Goal: Download file/media

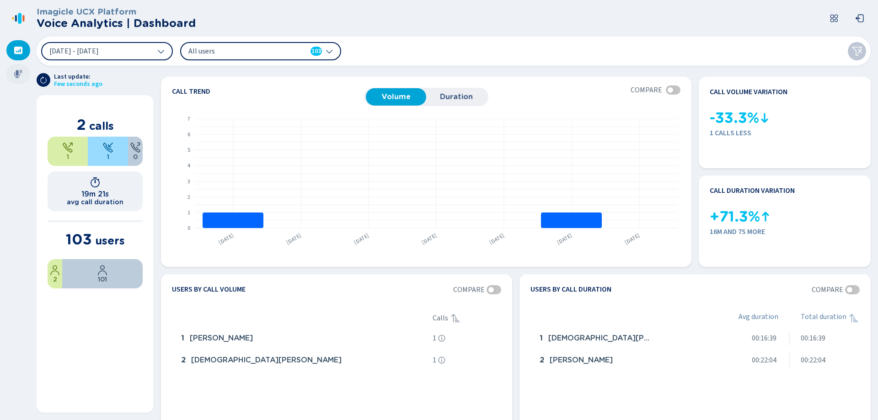
click at [18, 76] on icon at bounding box center [18, 74] width 9 height 9
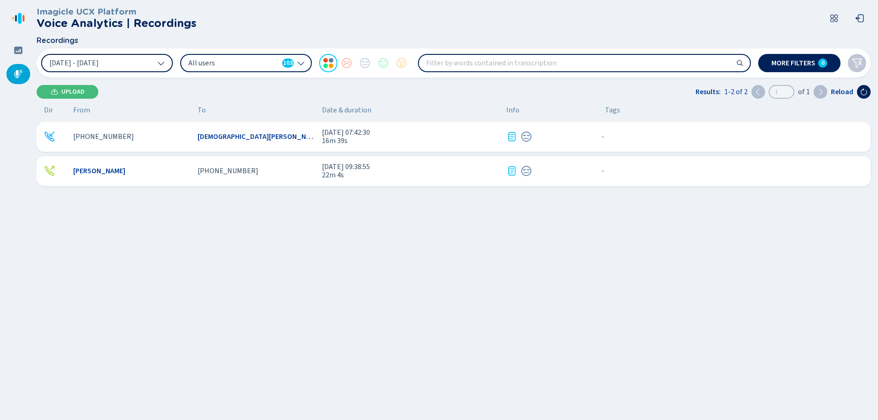
click at [162, 64] on icon at bounding box center [160, 62] width 7 height 7
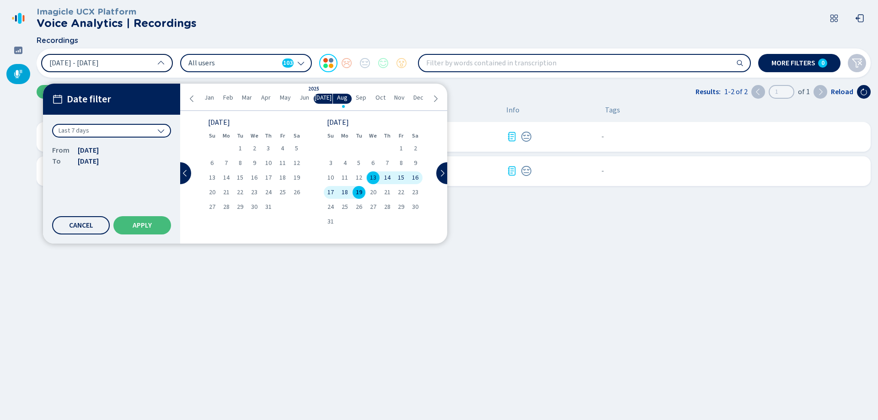
click at [165, 135] on div "Last 7 days" at bounding box center [111, 131] width 119 height 14
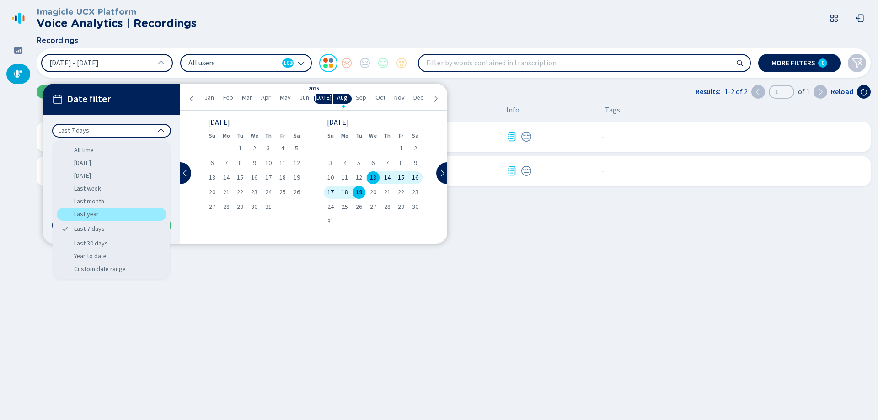
click at [101, 218] on div "Last year" at bounding box center [112, 214] width 110 height 13
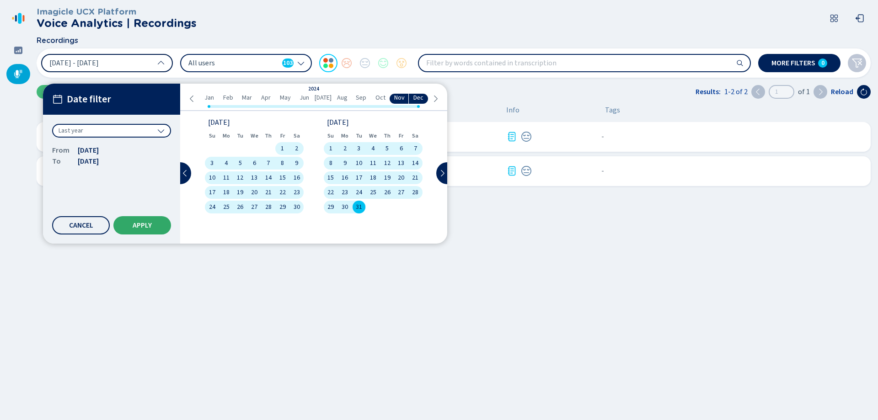
click at [147, 220] on button "Apply" at bounding box center [142, 225] width 58 height 18
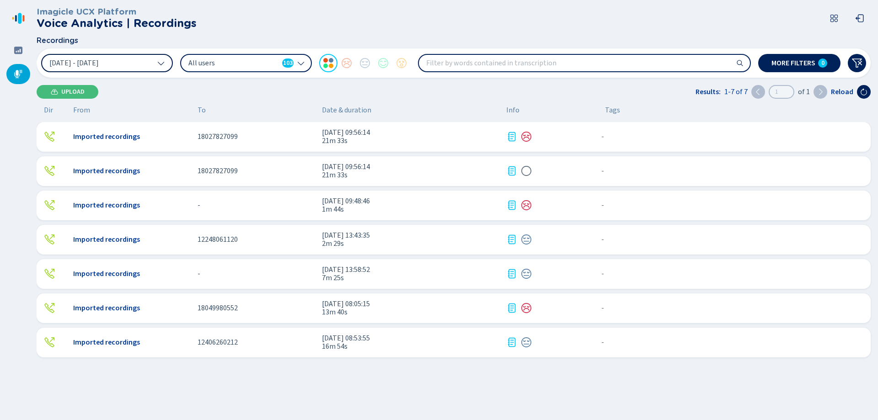
click at [162, 66] on icon at bounding box center [160, 62] width 7 height 7
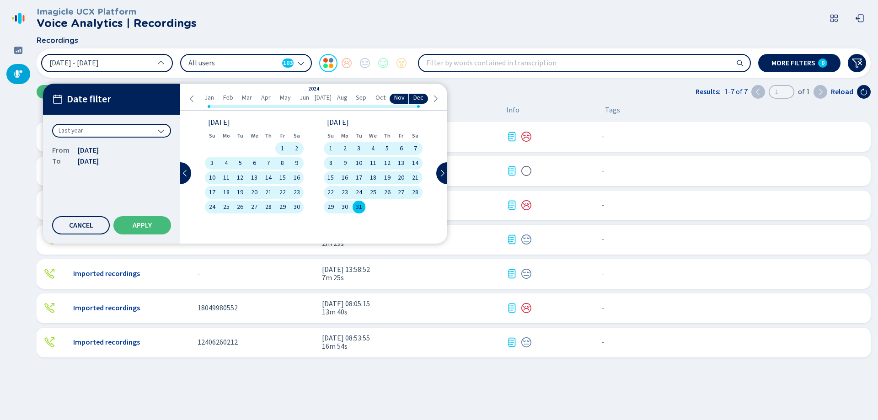
click at [161, 128] on icon at bounding box center [160, 130] width 7 height 7
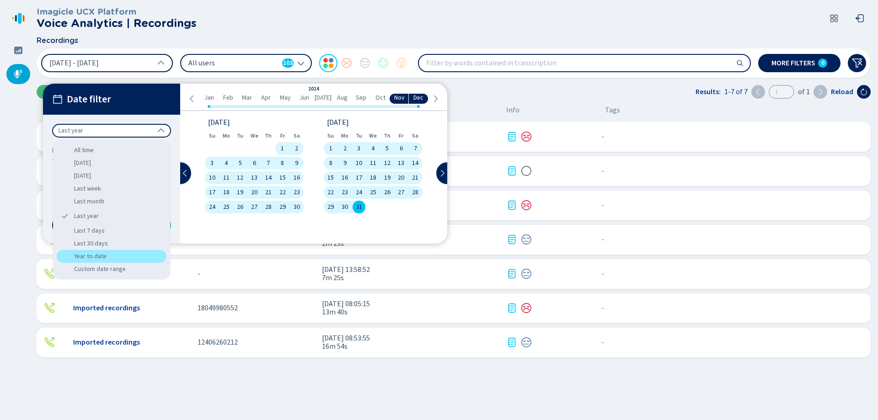
click at [97, 255] on div "Year to date" at bounding box center [112, 256] width 110 height 13
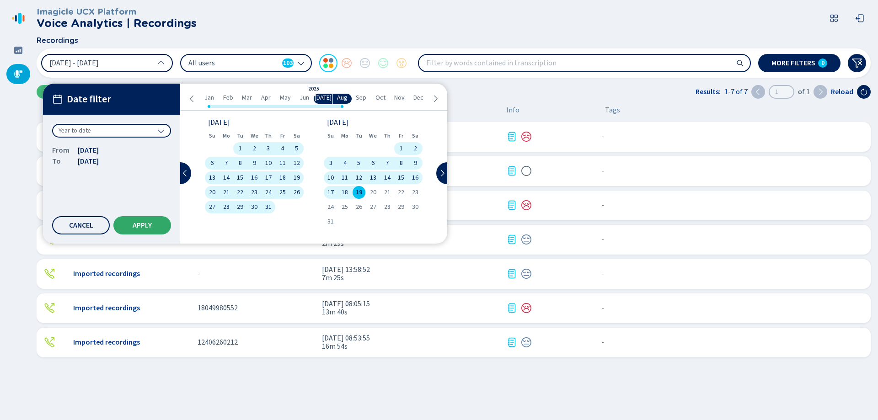
click at [151, 225] on span "Apply" at bounding box center [142, 225] width 19 height 7
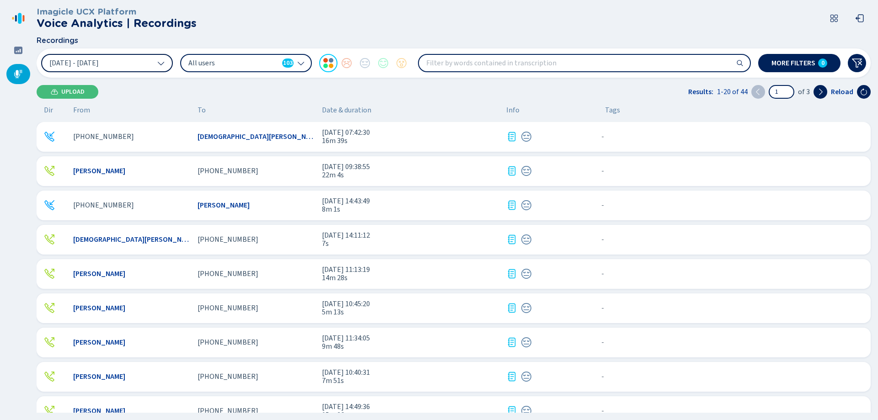
click at [304, 63] on icon at bounding box center [300, 62] width 7 height 7
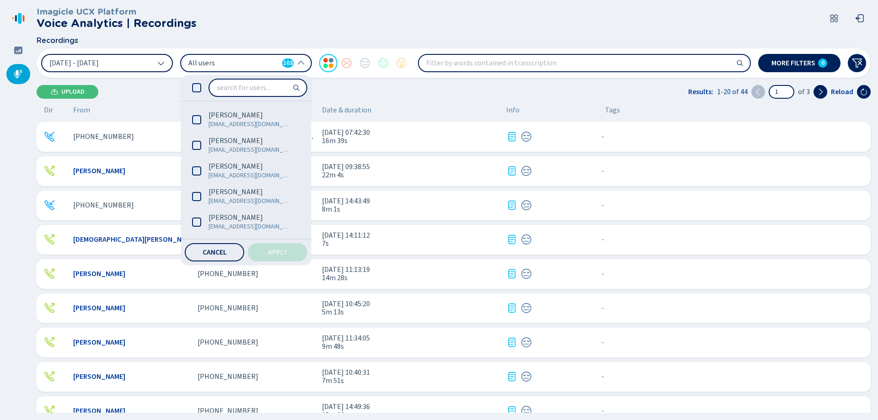
scroll to position [457, 0]
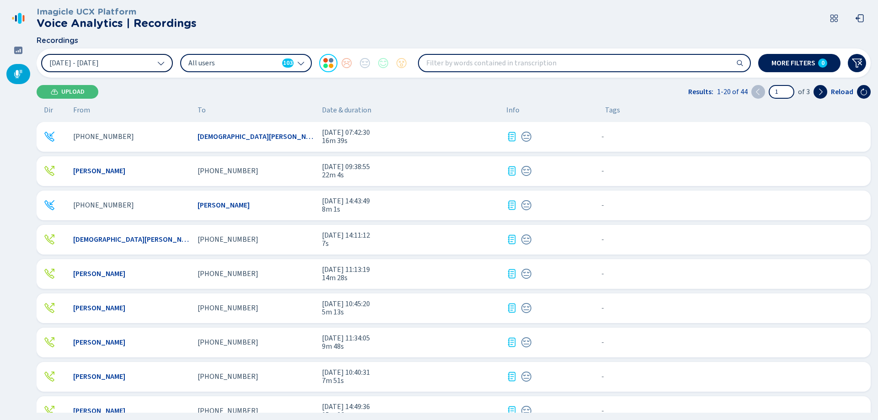
click at [392, 96] on div "Upload Results: 1-20 of 44 1 of 3 Reload" at bounding box center [454, 92] width 834 height 14
click at [475, 61] on input "search" at bounding box center [584, 63] width 331 height 16
type input "hello"
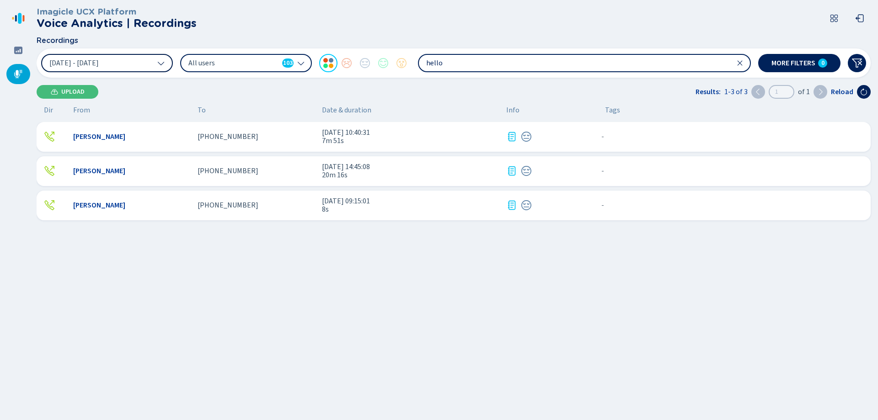
click at [740, 63] on icon at bounding box center [739, 62] width 7 height 7
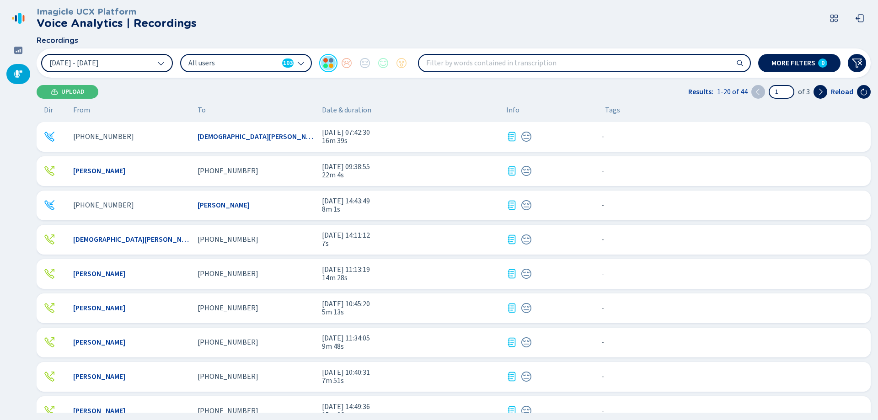
click at [328, 65] on div at bounding box center [328, 63] width 18 height 18
click at [342, 66] on div at bounding box center [346, 63] width 18 height 18
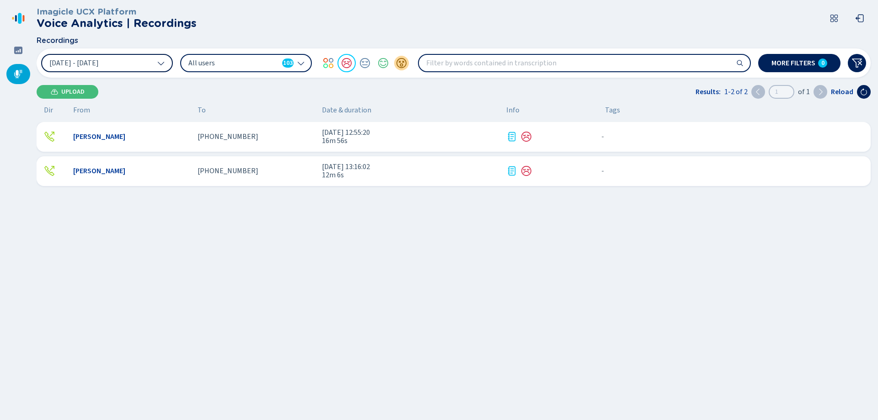
click at [393, 64] on div at bounding box center [401, 63] width 18 height 18
click at [346, 63] on div at bounding box center [346, 63] width 18 height 18
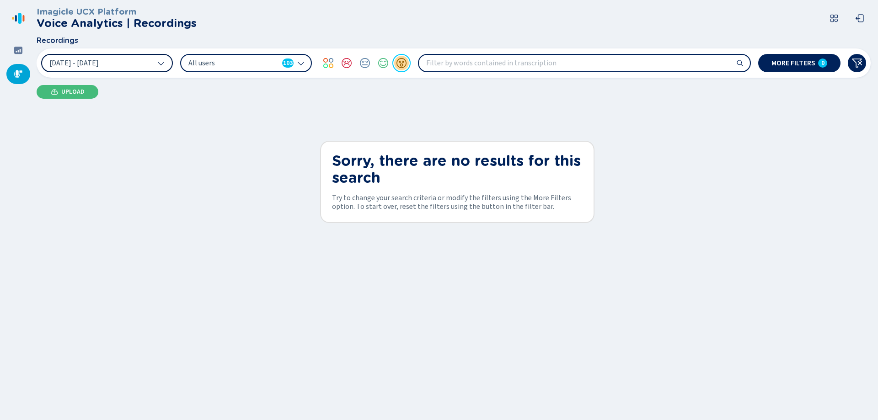
click at [402, 66] on div at bounding box center [401, 63] width 18 height 18
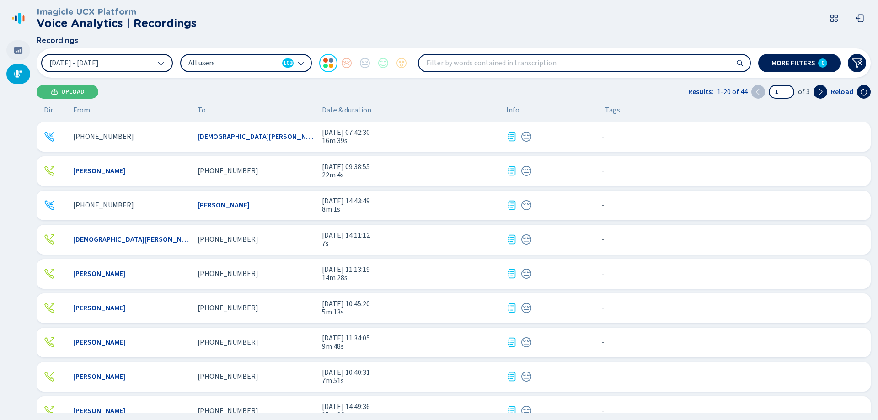
click at [17, 49] on icon at bounding box center [18, 50] width 8 height 7
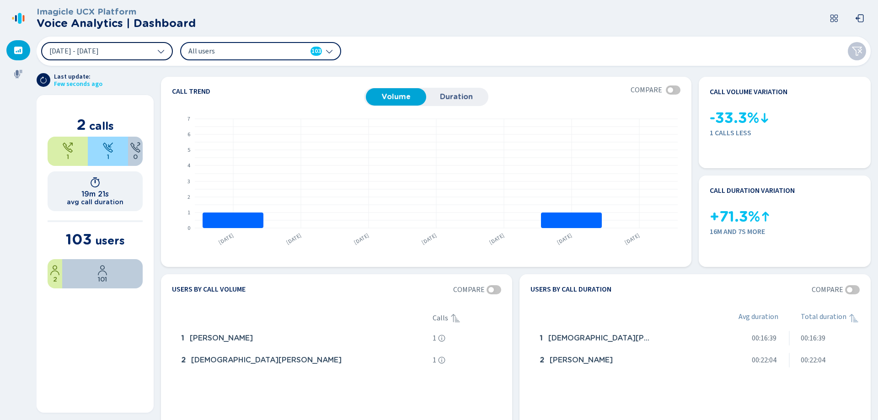
click at [99, 52] on span "[DATE] - [DATE]" at bounding box center [73, 51] width 49 height 7
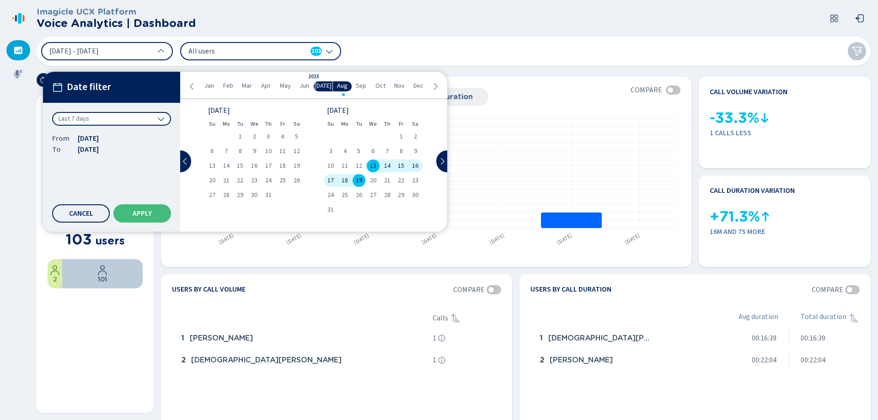
click at [124, 118] on div "Last 7 days" at bounding box center [111, 119] width 119 height 14
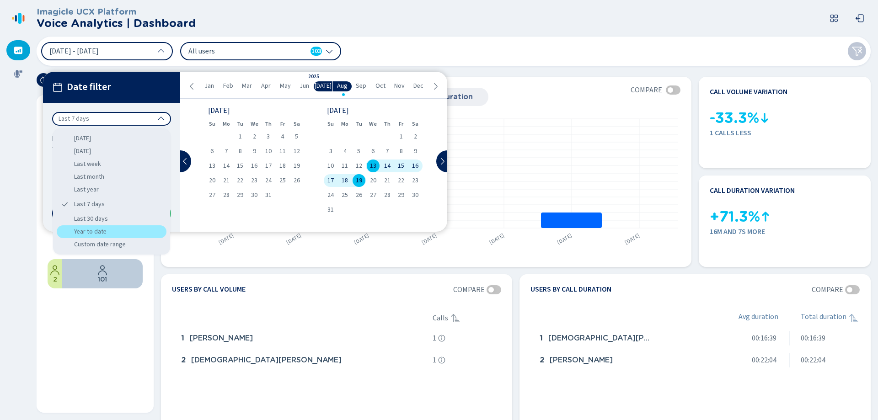
click at [109, 234] on div "Year to date" at bounding box center [112, 231] width 110 height 13
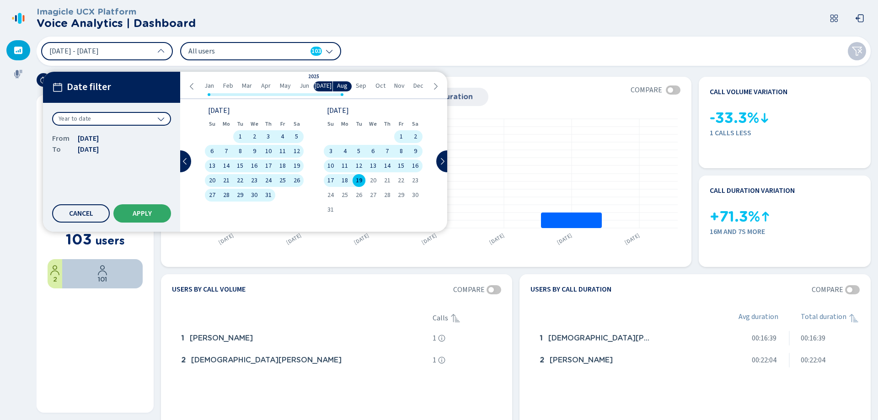
click at [134, 216] on span "Apply" at bounding box center [142, 213] width 19 height 7
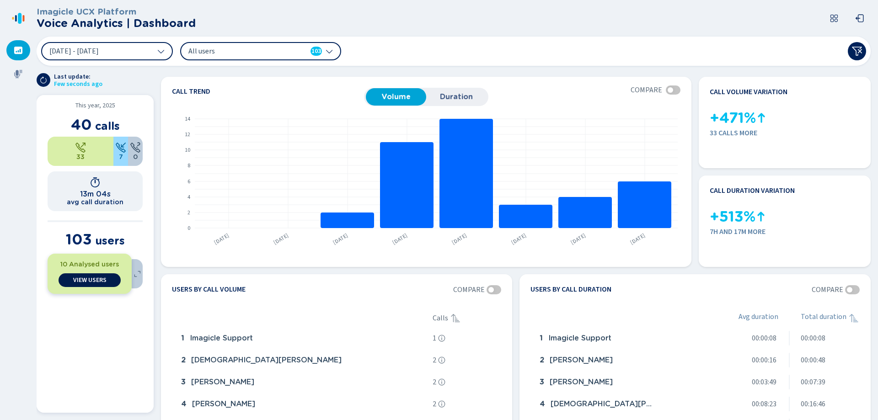
click at [87, 278] on span "View Users" at bounding box center [89, 280] width 33 height 7
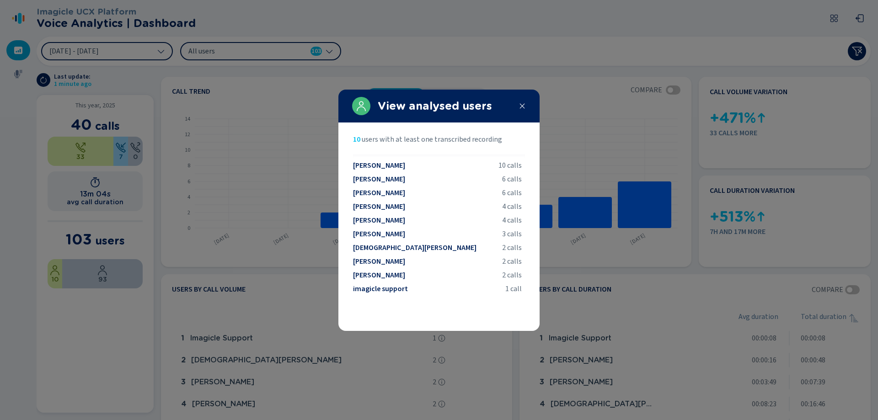
click at [522, 105] on icon at bounding box center [522, 105] width 5 height 5
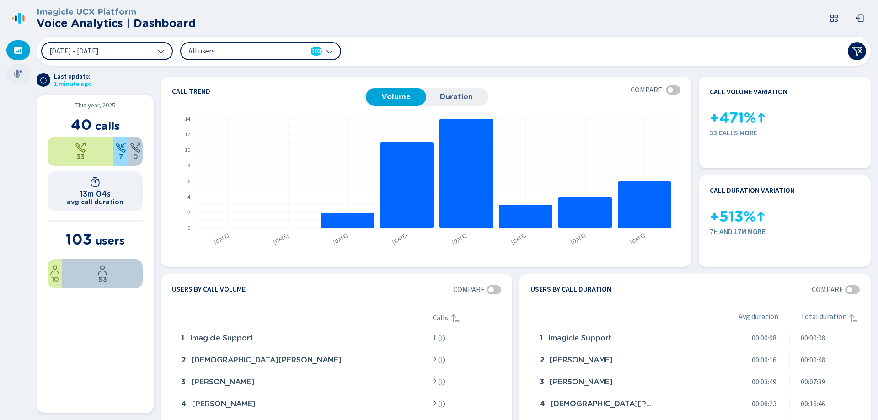
click at [26, 73] on div at bounding box center [18, 74] width 24 height 20
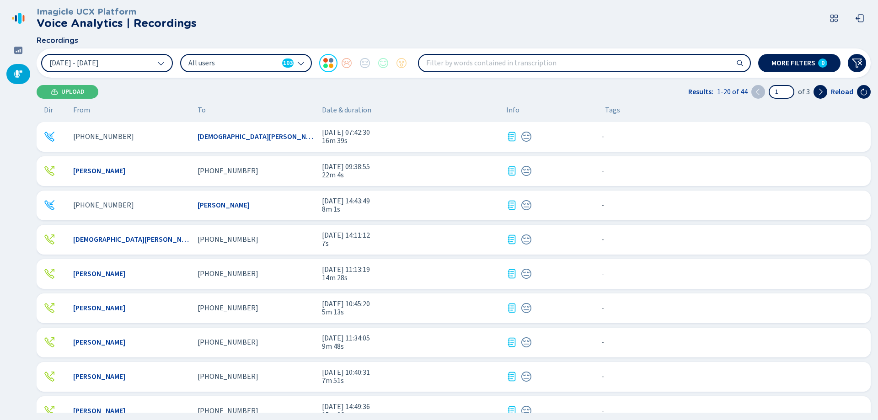
click at [332, 173] on span "22m 4s" at bounding box center [410, 175] width 177 height 8
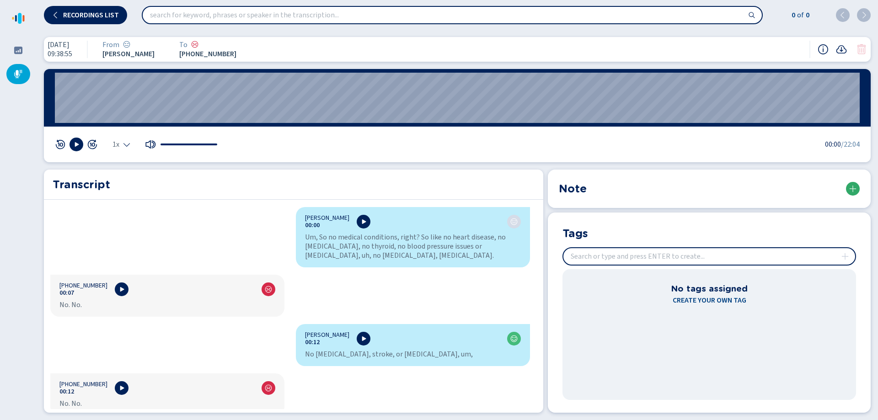
click at [849, 189] on icon at bounding box center [852, 188] width 7 height 7
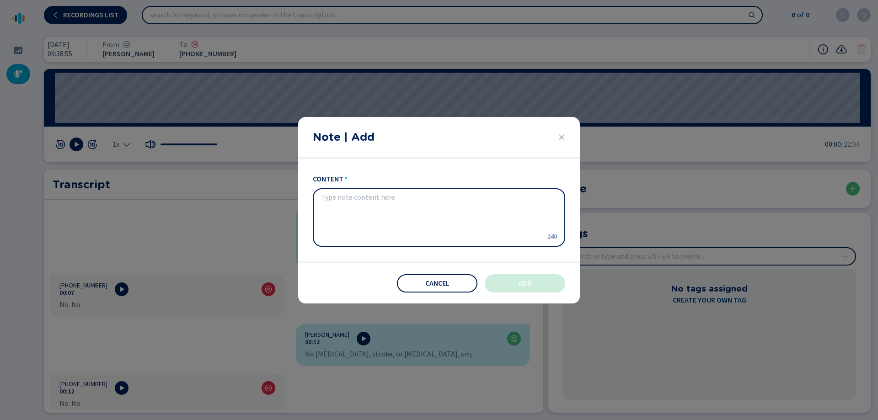
click at [461, 278] on button "Cancel" at bounding box center [437, 283] width 80 height 18
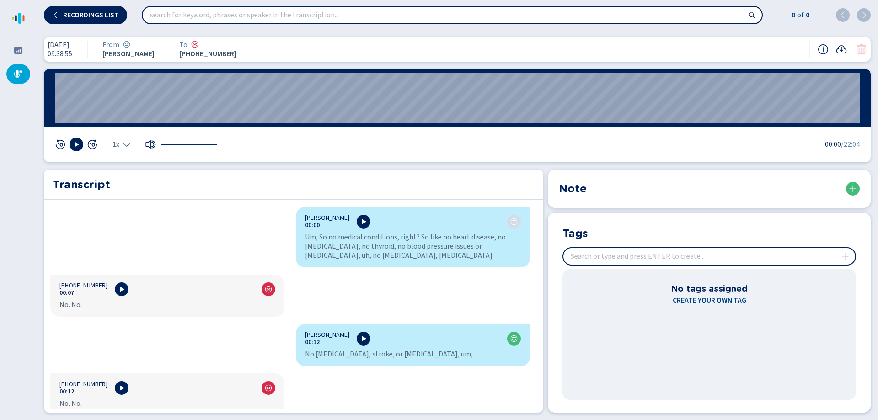
click at [840, 49] on icon at bounding box center [841, 49] width 11 height 11
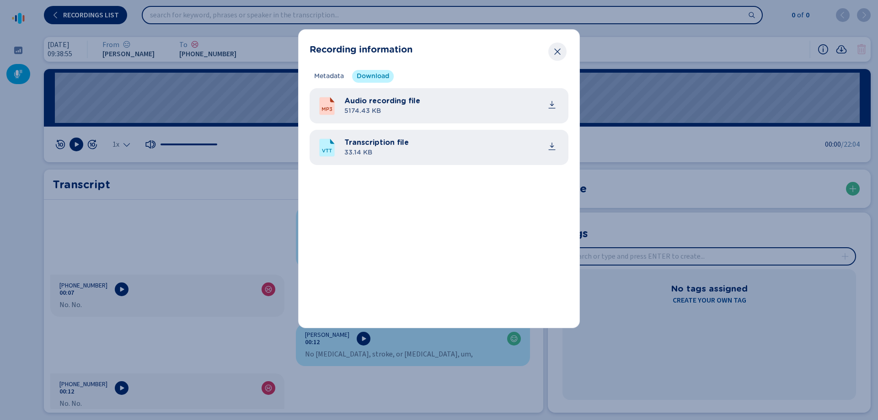
drag, startPoint x: 561, startPoint y: 53, endPoint x: 638, endPoint y: 64, distance: 78.4
click at [562, 54] on button "Close" at bounding box center [557, 52] width 18 height 18
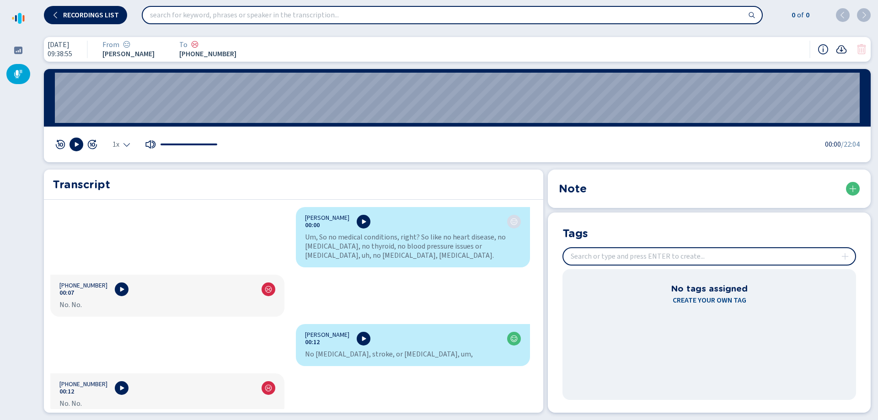
click at [842, 52] on icon at bounding box center [841, 49] width 11 height 11
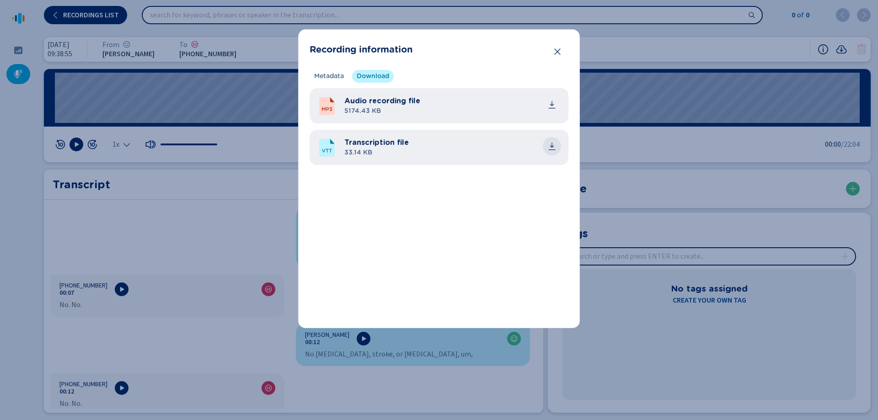
click at [552, 147] on icon "common.download" at bounding box center [552, 145] width 4 height 5
click at [557, 48] on icon "Close" at bounding box center [557, 51] width 9 height 9
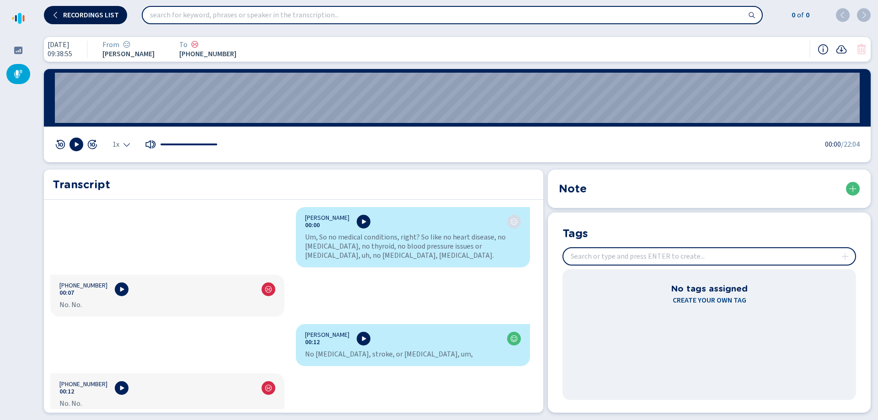
click at [58, 9] on button "Recordings list" at bounding box center [85, 15] width 83 height 18
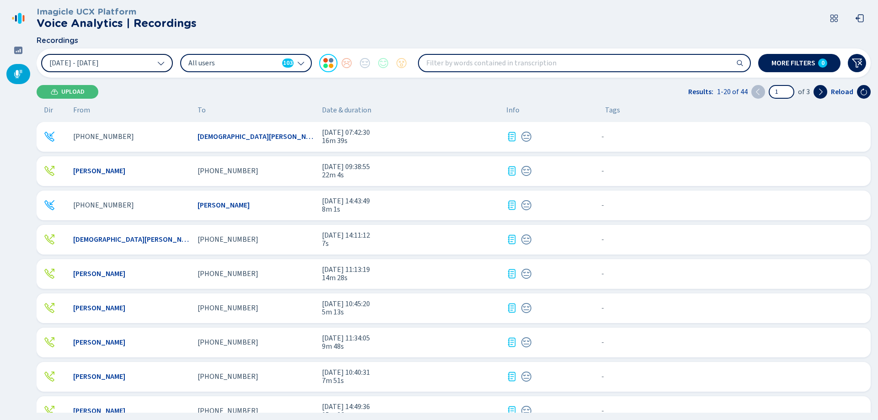
click at [165, 61] on button "[DATE] - [DATE]" at bounding box center [107, 63] width 132 height 18
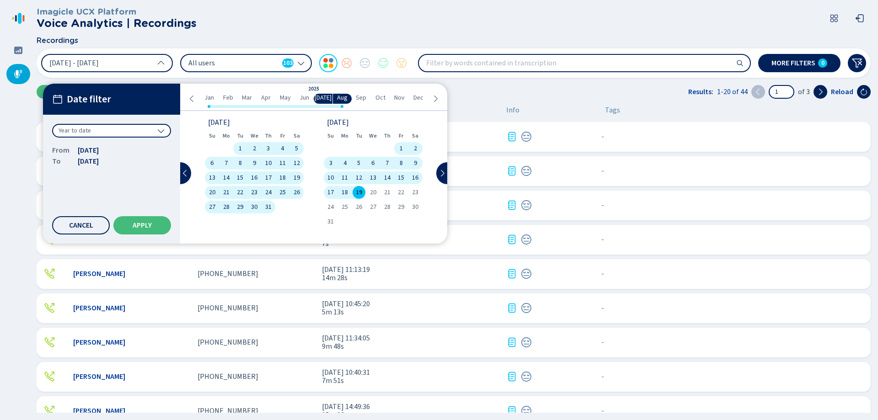
click at [143, 128] on div "Year to date" at bounding box center [111, 131] width 119 height 14
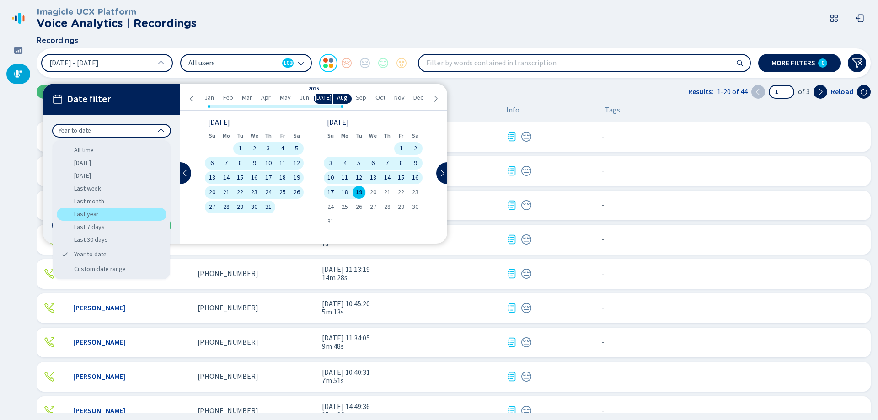
click at [95, 214] on div "Last year" at bounding box center [112, 214] width 110 height 13
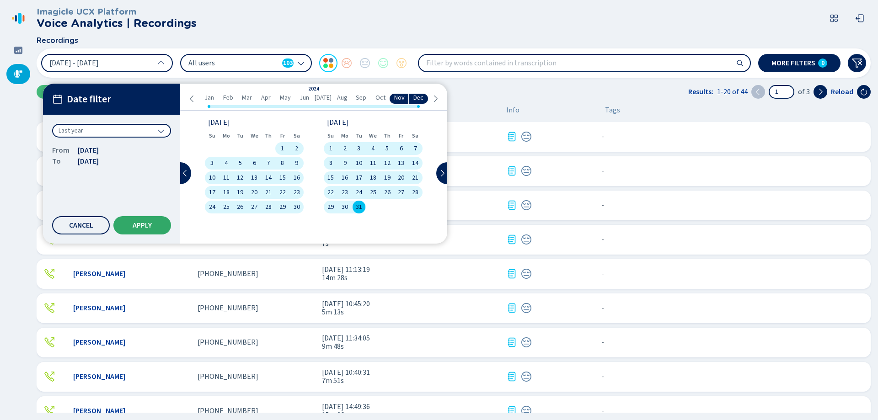
click at [147, 229] on span "Apply" at bounding box center [142, 225] width 19 height 7
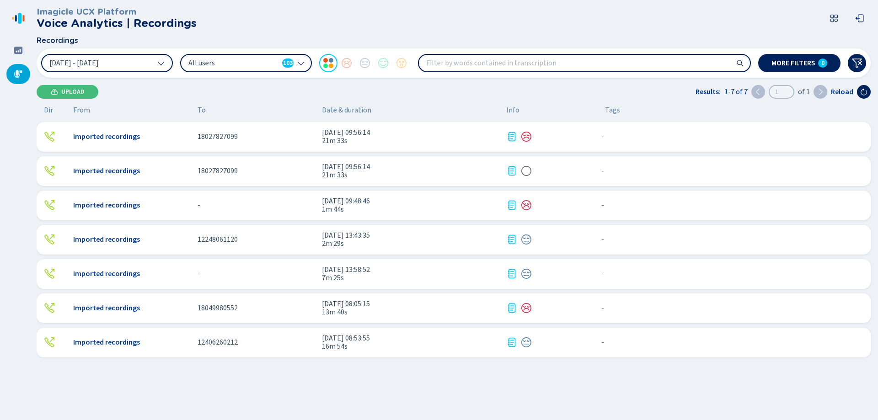
click at [280, 175] on div "18027827099" at bounding box center [256, 171] width 117 height 8
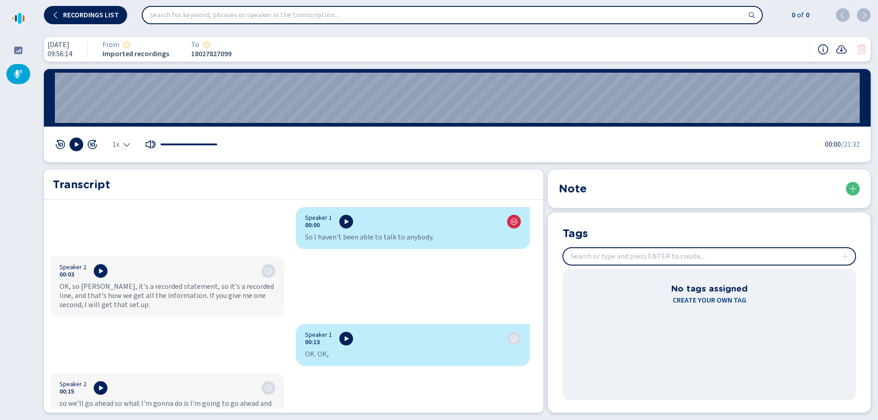
click at [746, 196] on div "Note" at bounding box center [709, 189] width 301 height 16
click at [852, 191] on icon at bounding box center [852, 188] width 7 height 7
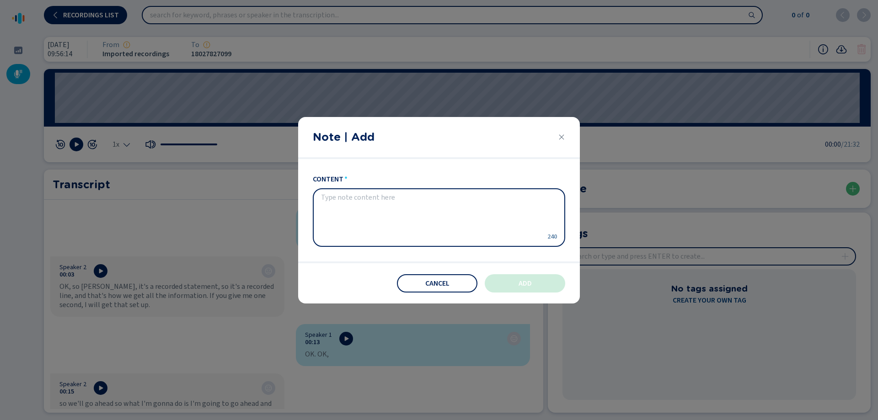
click at [557, 137] on header "Note | Add" at bounding box center [439, 138] width 282 height 42
click at [560, 137] on icon "Close" at bounding box center [561, 137] width 7 height 7
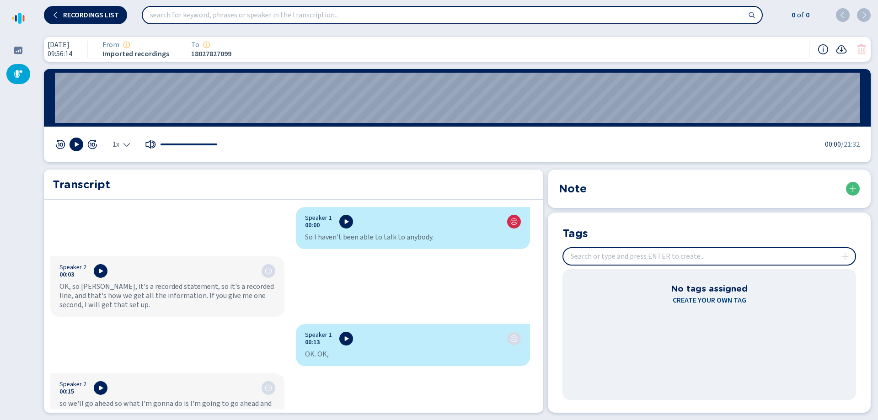
click at [839, 52] on icon at bounding box center [841, 49] width 11 height 11
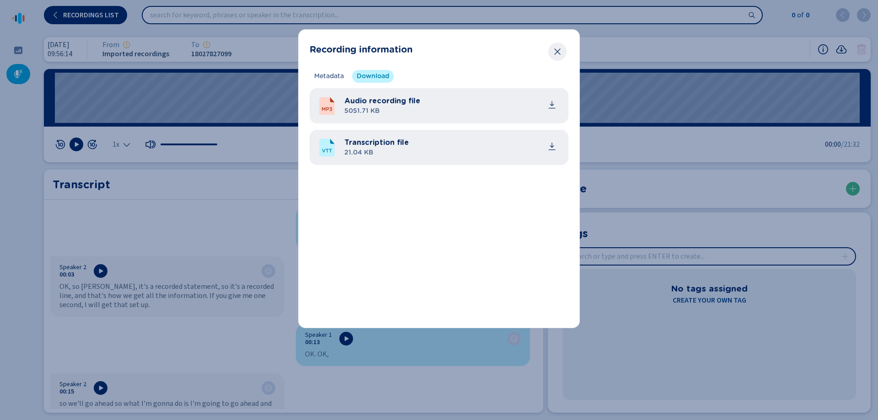
click at [555, 51] on icon "Close" at bounding box center [557, 51] width 9 height 9
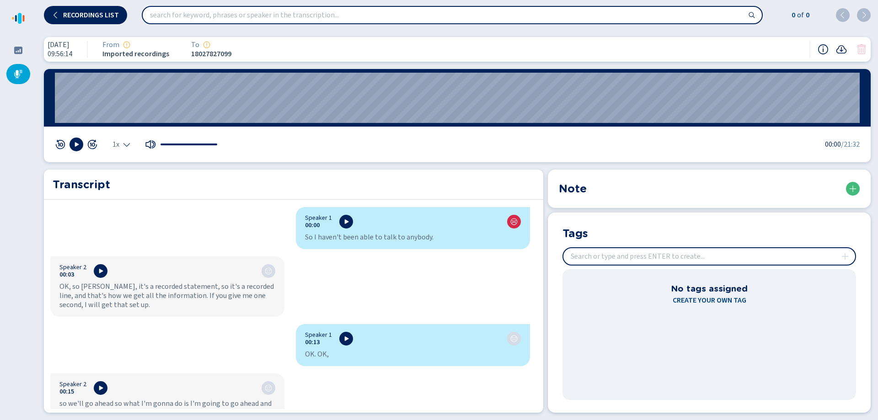
click at [130, 45] on icon at bounding box center [126, 45] width 7 height 7
click at [151, 50] on span "Imported recordings" at bounding box center [135, 54] width 67 height 8
click at [821, 53] on icon at bounding box center [823, 49] width 11 height 11
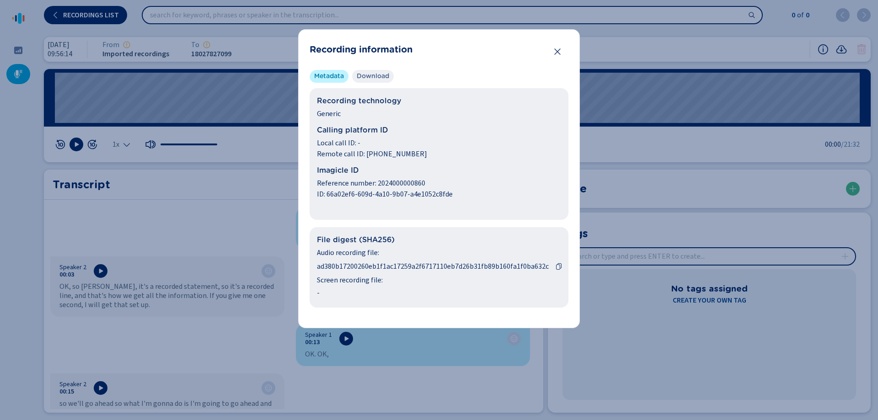
click at [375, 80] on span "Download" at bounding box center [373, 76] width 32 height 9
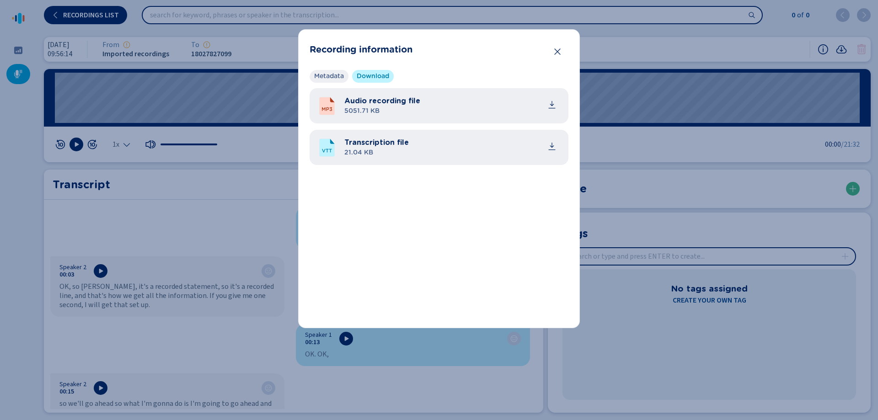
click at [339, 81] on li "Metadata" at bounding box center [329, 76] width 39 height 13
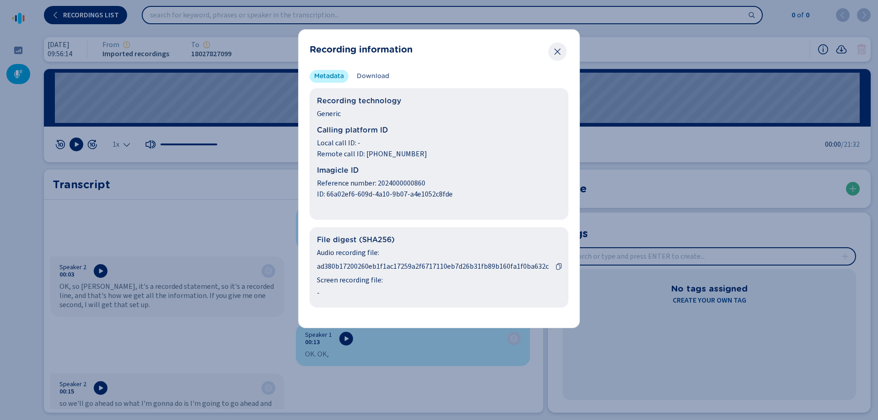
click at [553, 54] on icon "Close" at bounding box center [557, 51] width 9 height 9
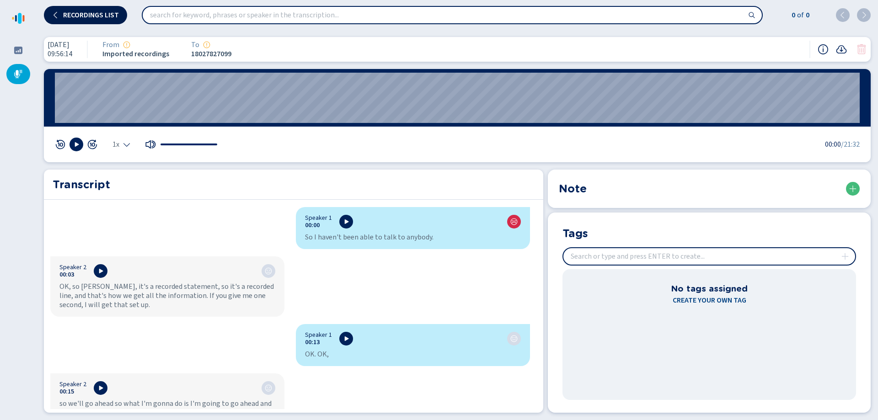
click at [67, 18] on span "Recordings list" at bounding box center [91, 14] width 56 height 7
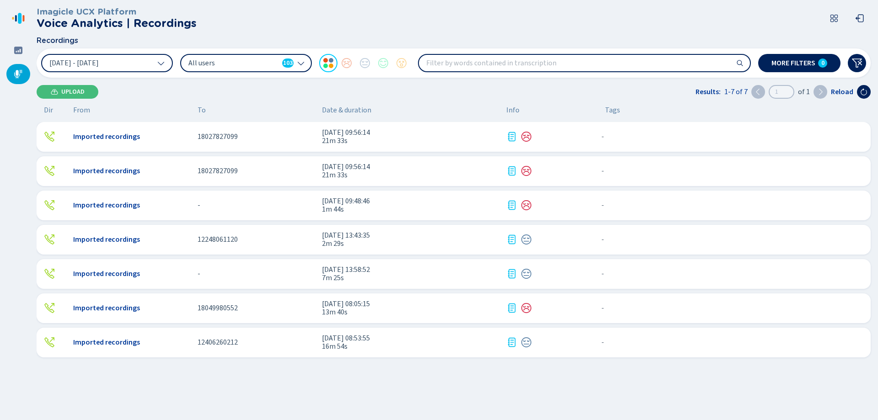
click at [831, 21] on icon at bounding box center [833, 18] width 7 height 7
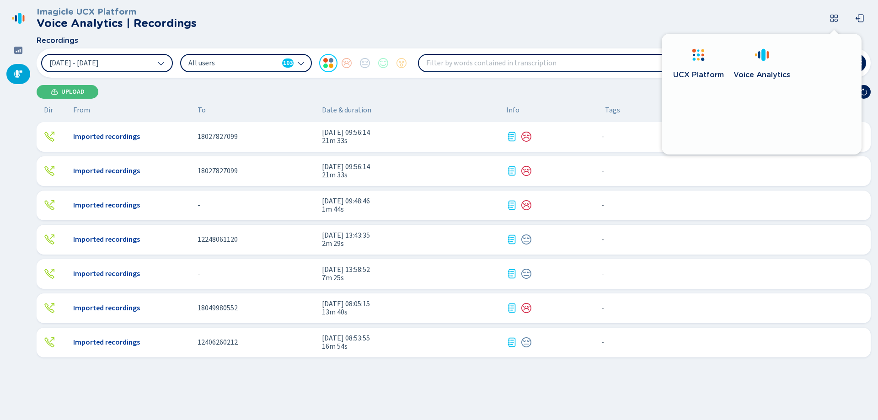
click at [679, 72] on span "UCX Platform" at bounding box center [698, 74] width 51 height 9
